Goal: Information Seeking & Learning: Find specific fact

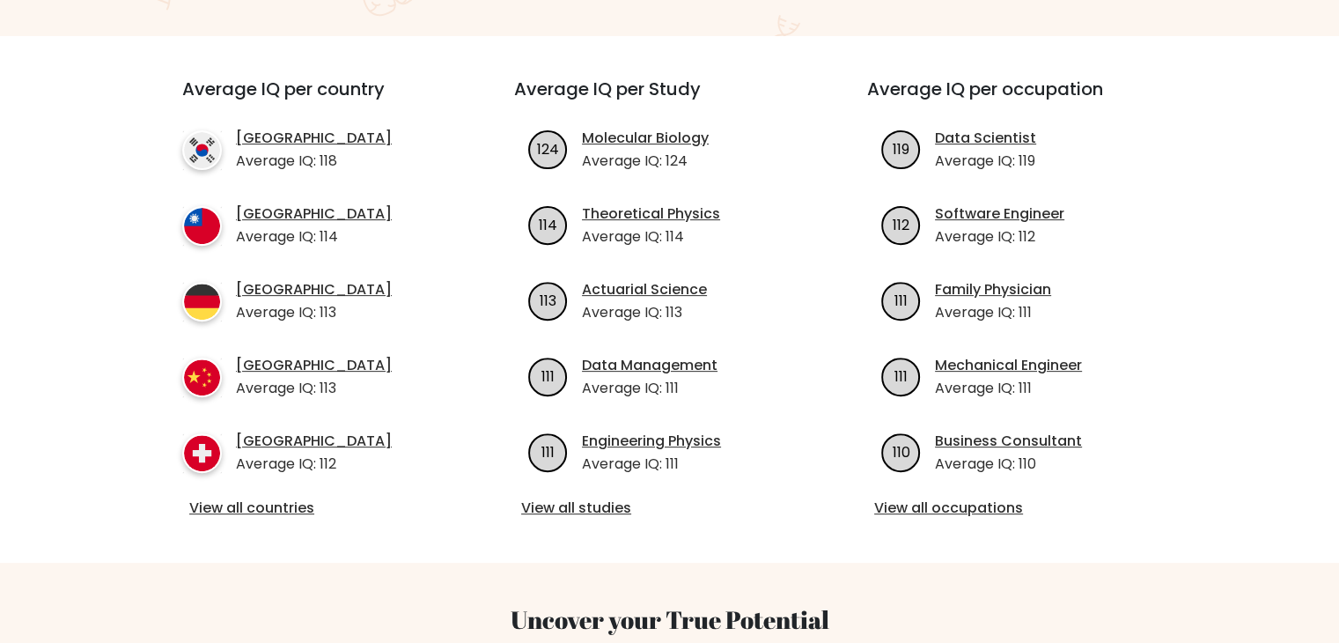
scroll to position [528, 0]
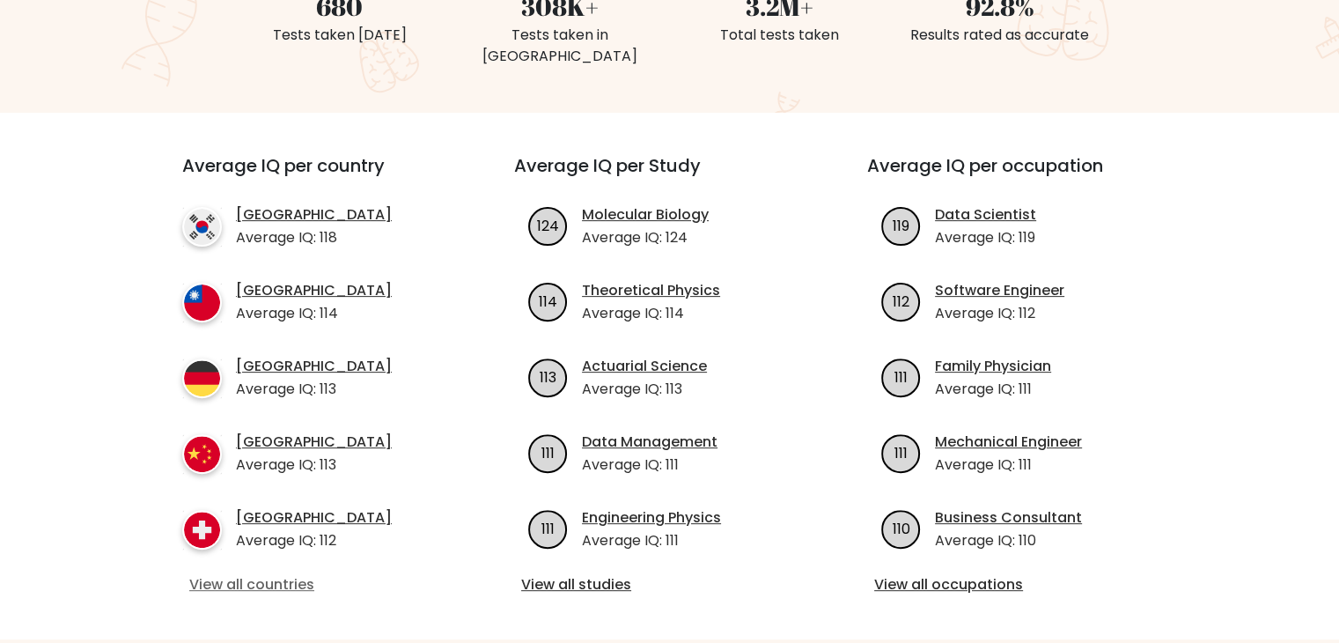
click at [259, 574] on link "View all countries" at bounding box center [316, 584] width 254 height 21
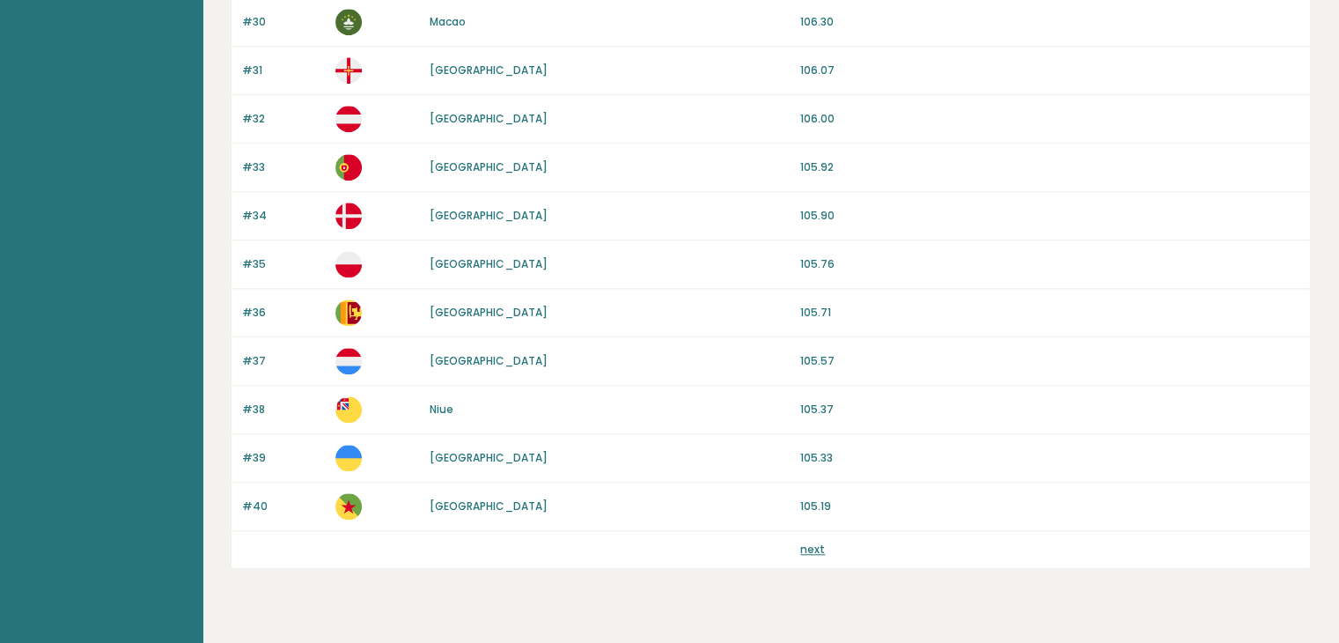
scroll to position [1637, 0]
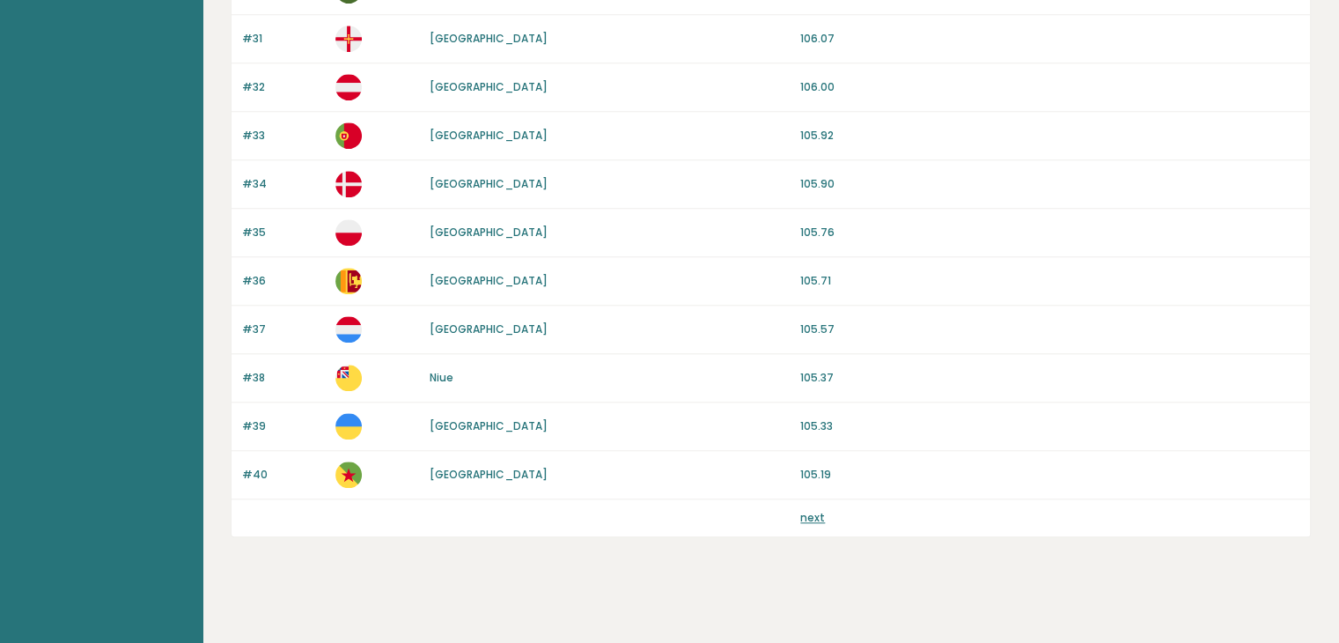
drag, startPoint x: 814, startPoint y: 513, endPoint x: 820, endPoint y: 521, distance: 9.5
click at [815, 513] on link "next" at bounding box center [812, 517] width 25 height 15
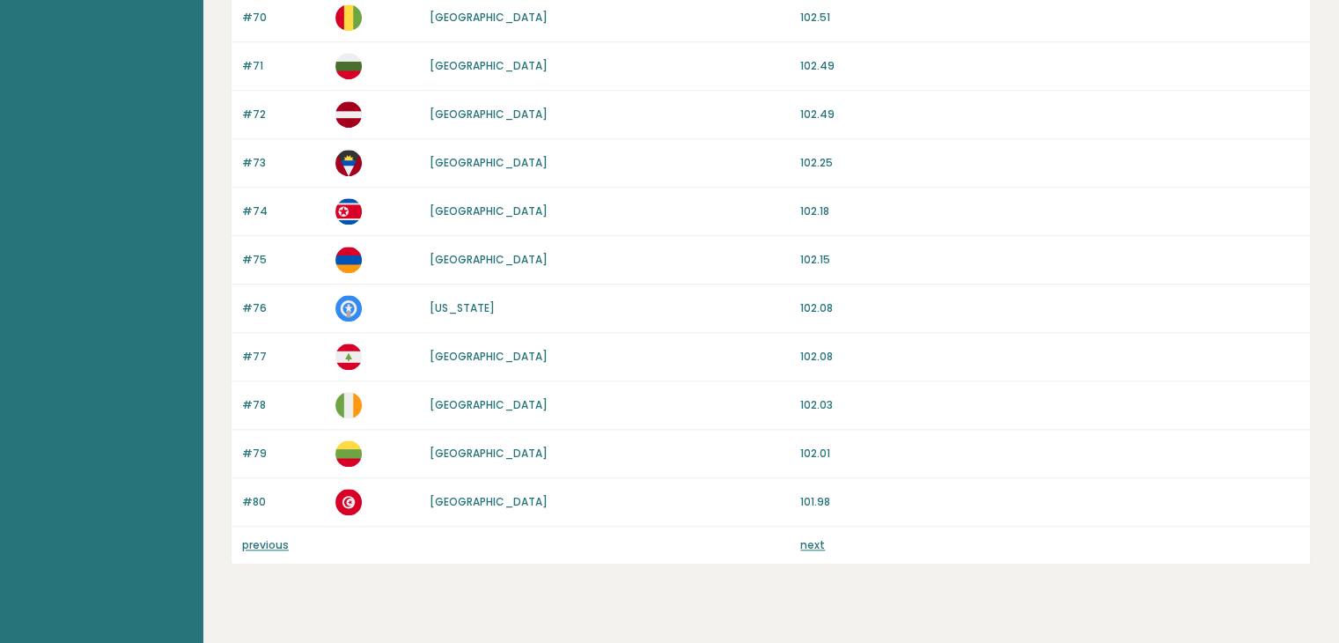
scroll to position [1637, 0]
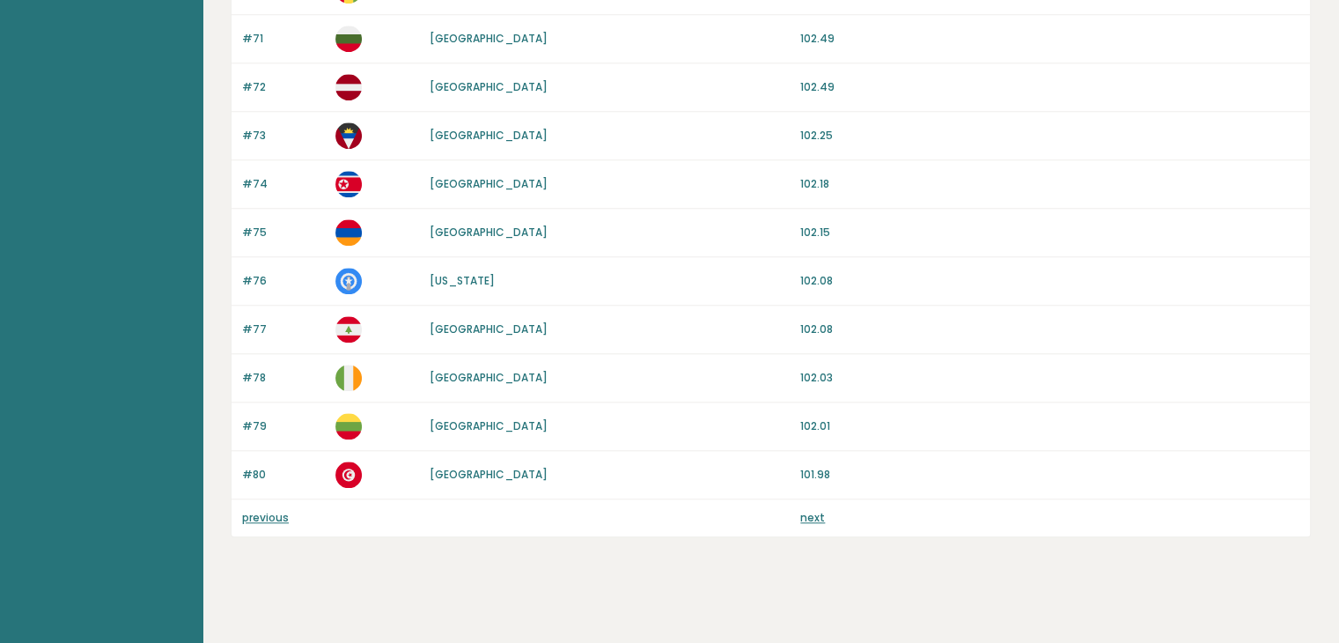
drag, startPoint x: 829, startPoint y: 513, endPoint x: 823, endPoint y: 524, distance: 12.2
click at [833, 515] on div "next" at bounding box center [1049, 518] width 499 height 16
click at [806, 522] on div "previous next" at bounding box center [771, 517] width 1078 height 37
click at [822, 510] on link "next" at bounding box center [812, 517] width 25 height 15
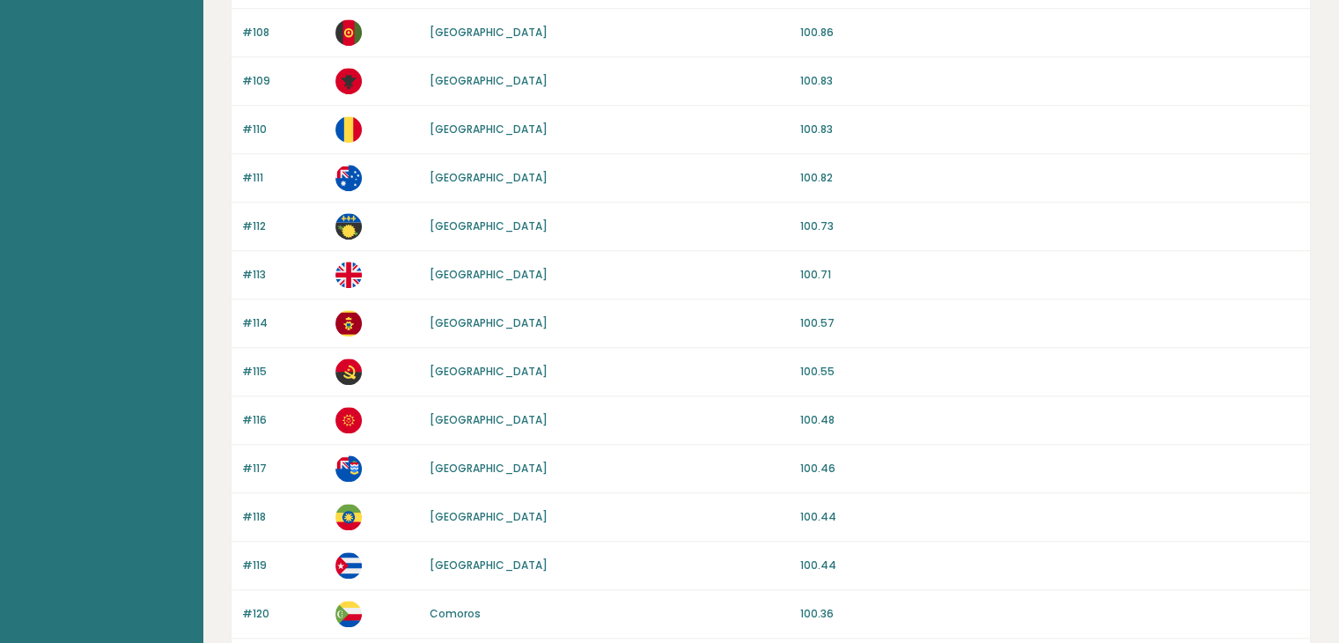
scroll to position [1637, 0]
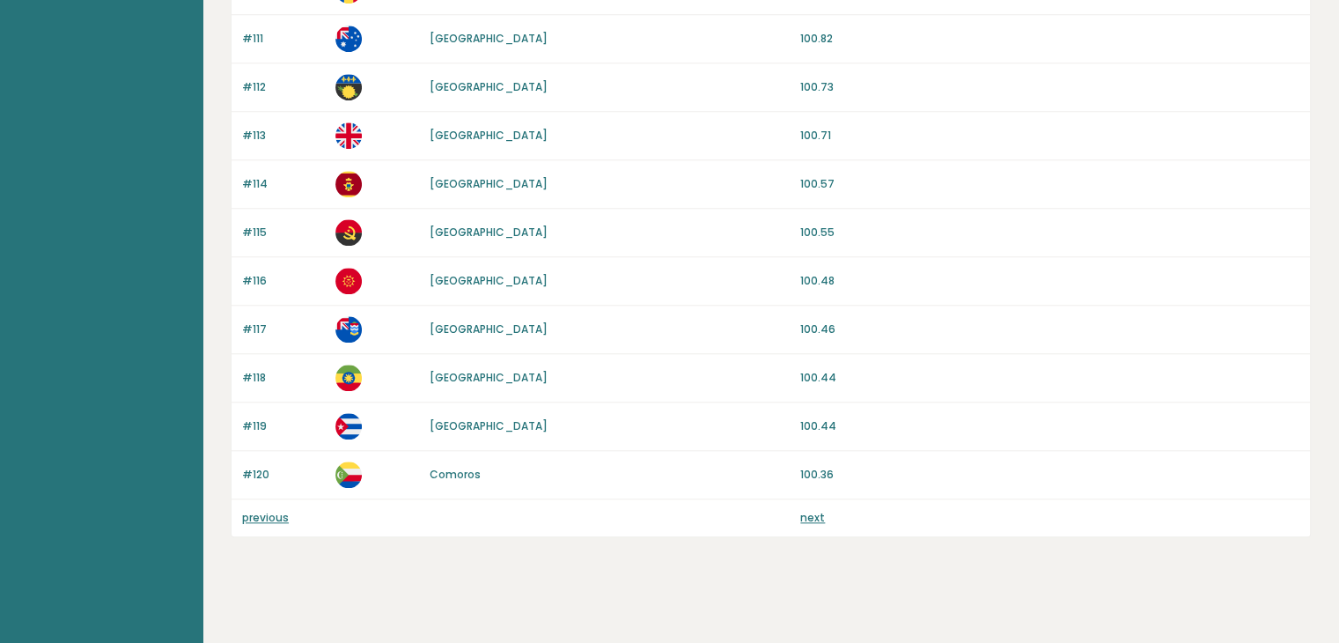
click at [254, 512] on link "previous" at bounding box center [265, 517] width 47 height 15
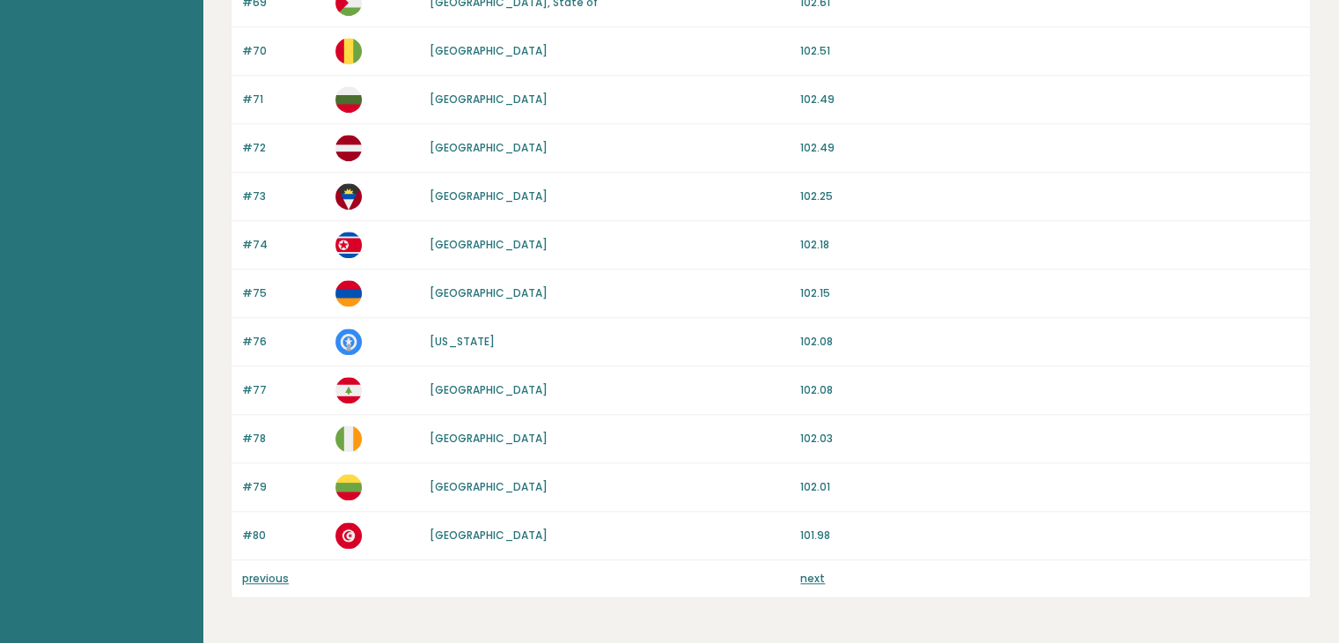
scroll to position [1637, 0]
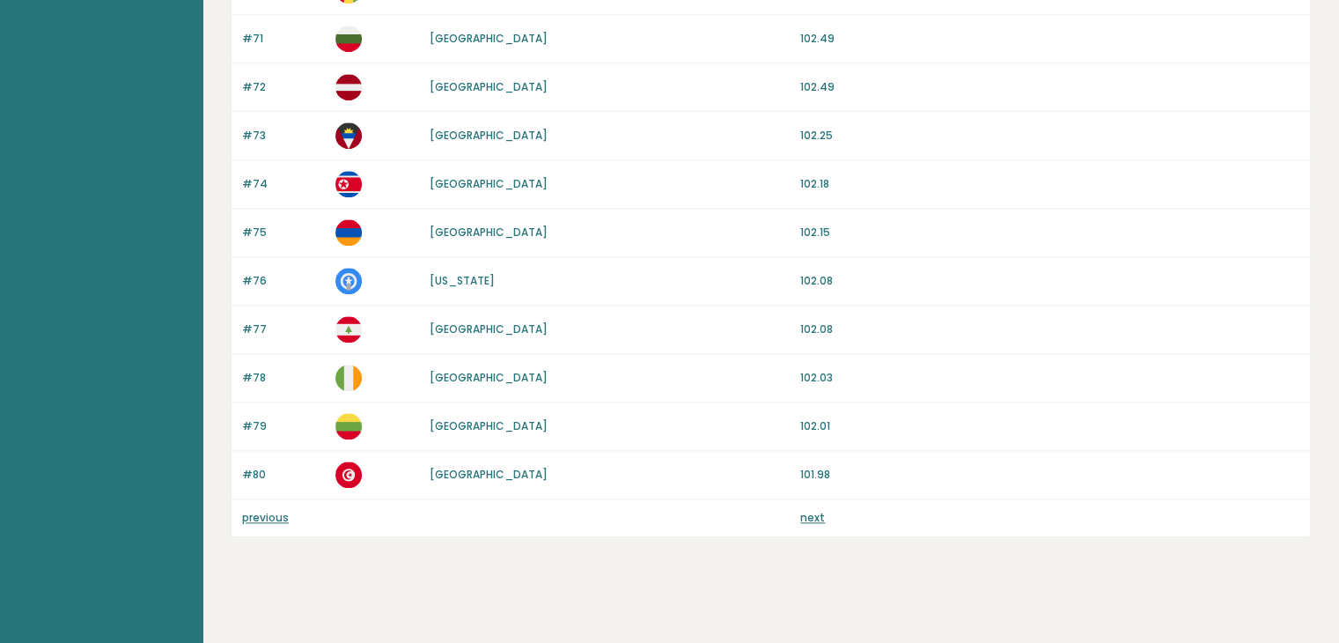
click at [261, 512] on link "previous" at bounding box center [265, 517] width 47 height 15
